Goal: Information Seeking & Learning: Learn about a topic

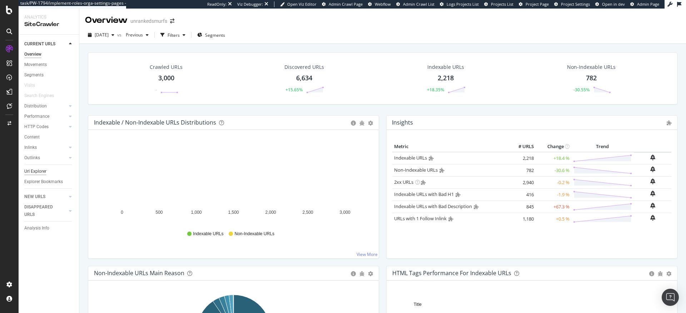
click at [42, 173] on div "Url Explorer" at bounding box center [35, 171] width 22 height 7
